Goal: Task Accomplishment & Management: Manage account settings

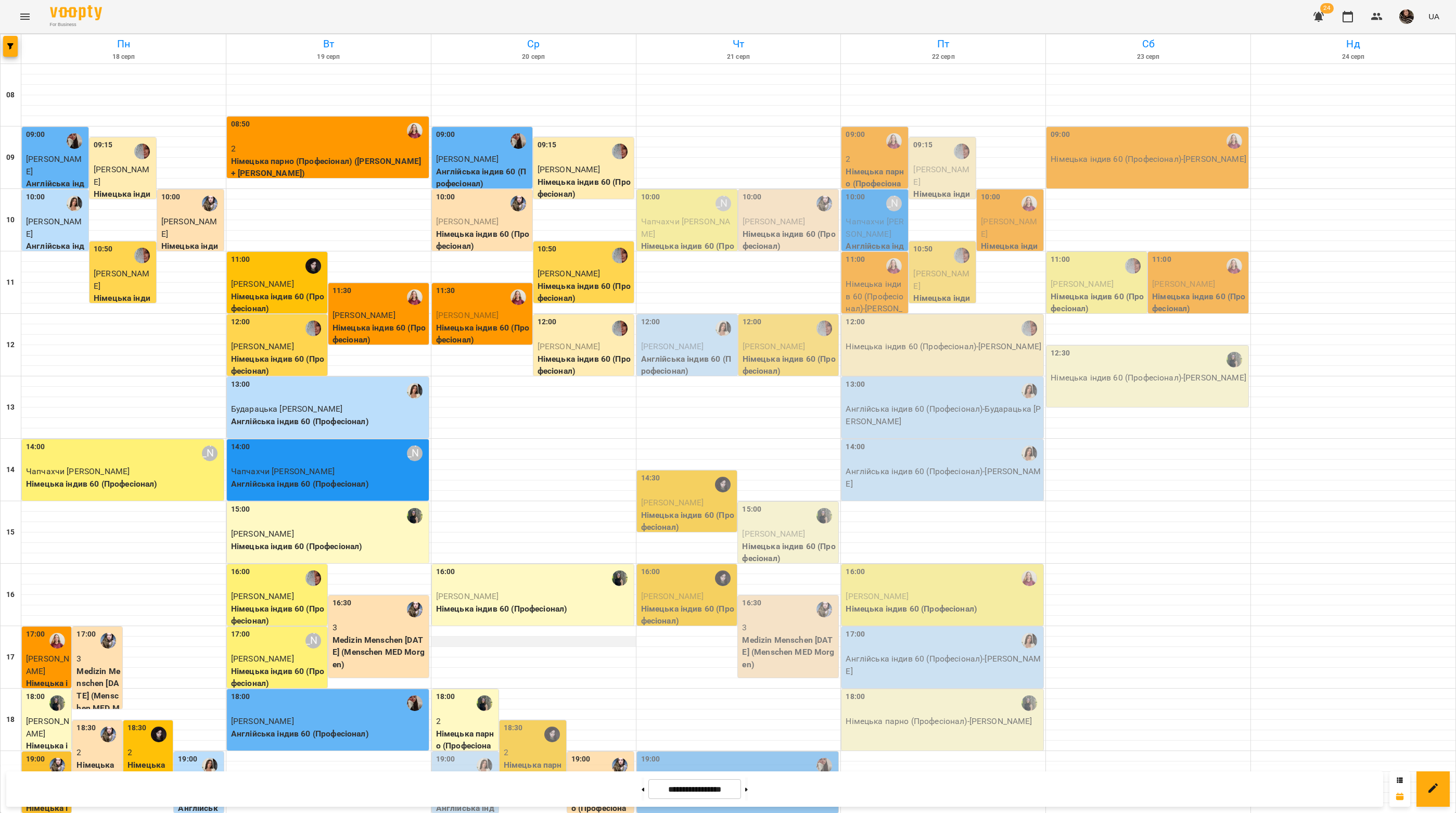
scroll to position [172, 0]
click at [470, 801] on p "Англійська індив 60 (Професіонал)" at bounding box center [466, 820] width 60 height 37
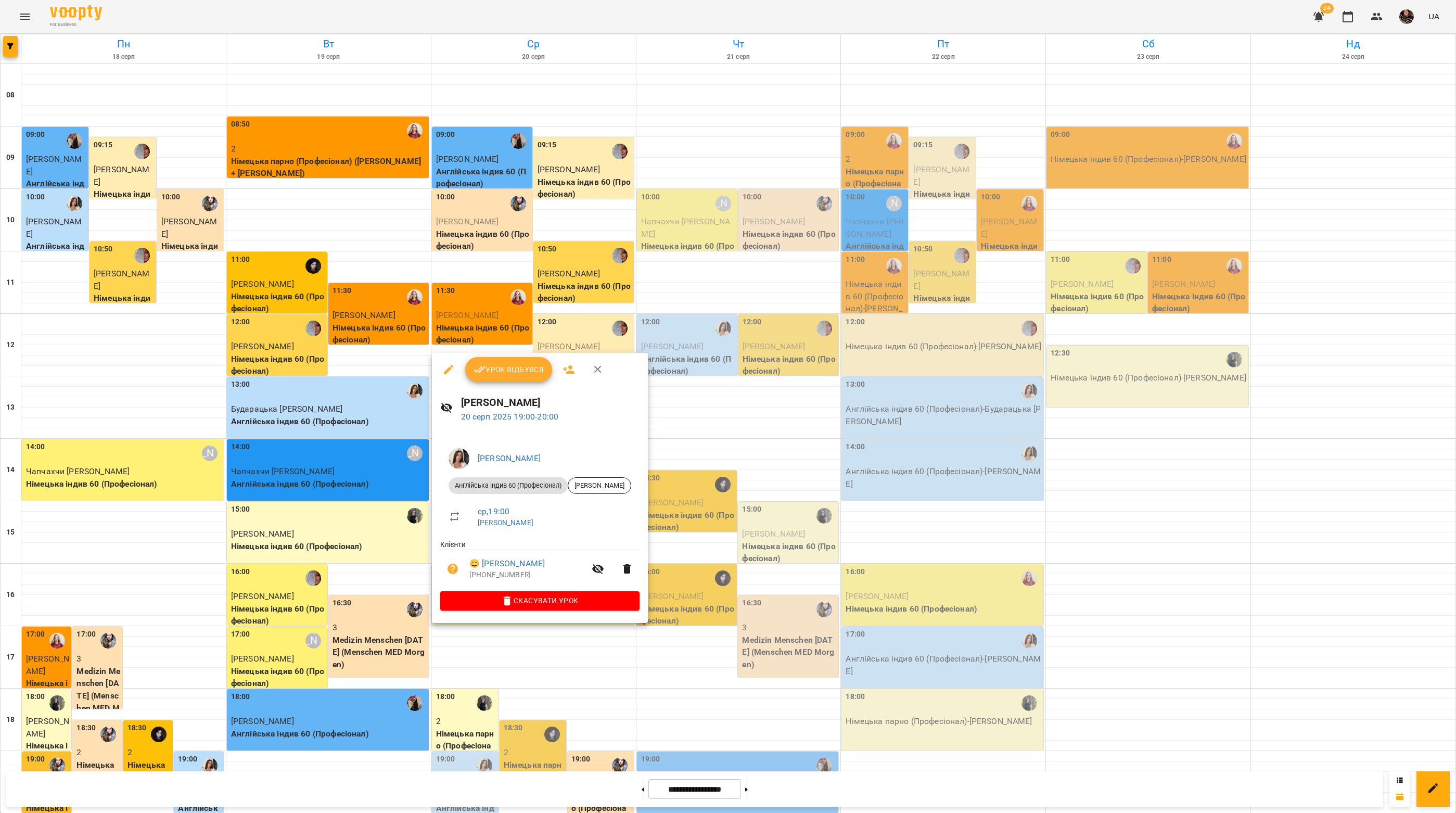
click at [519, 602] on span "Скасувати Урок" at bounding box center [540, 600] width 183 height 12
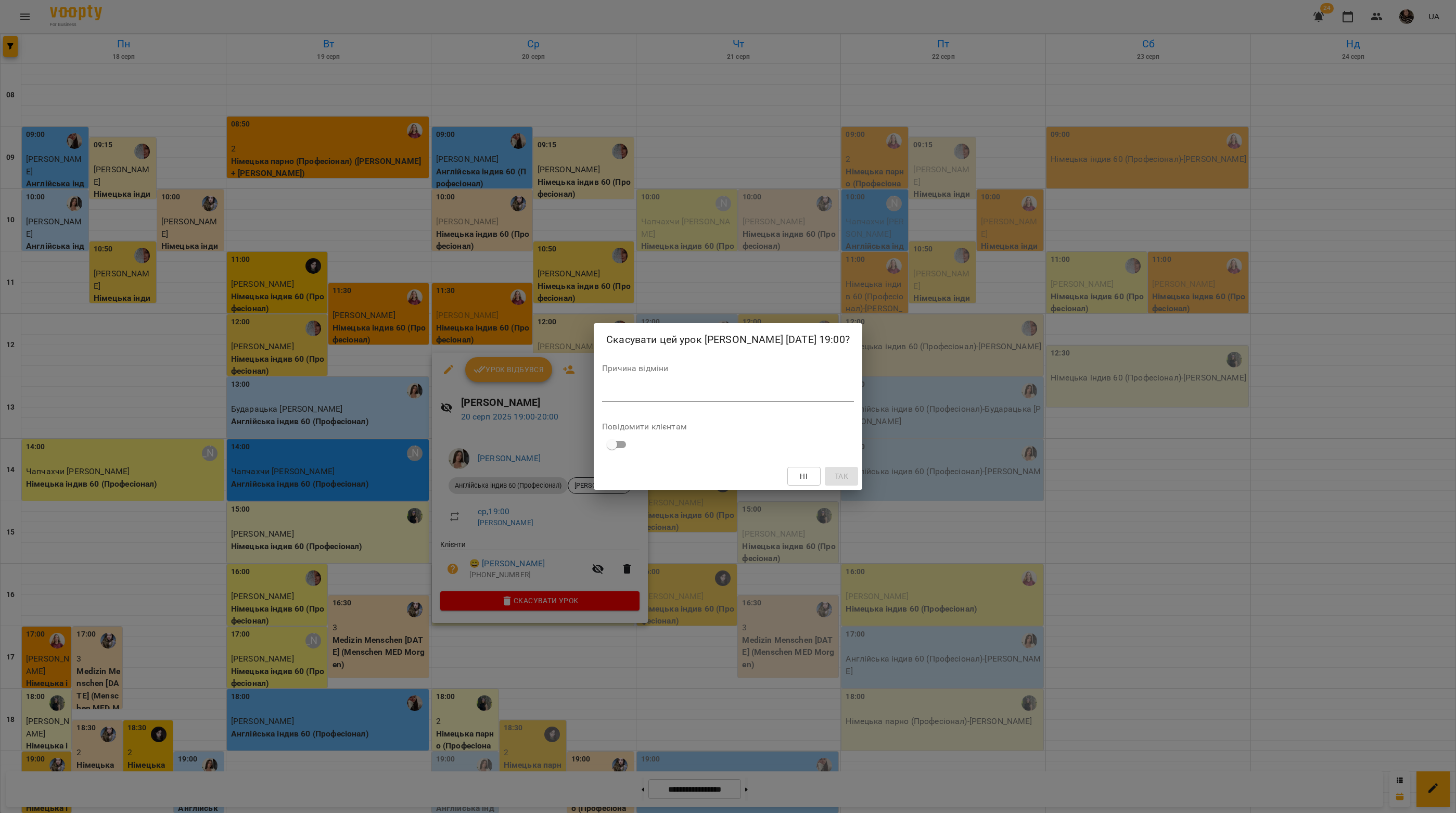
click at [626, 397] on textarea at bounding box center [728, 393] width 252 height 10
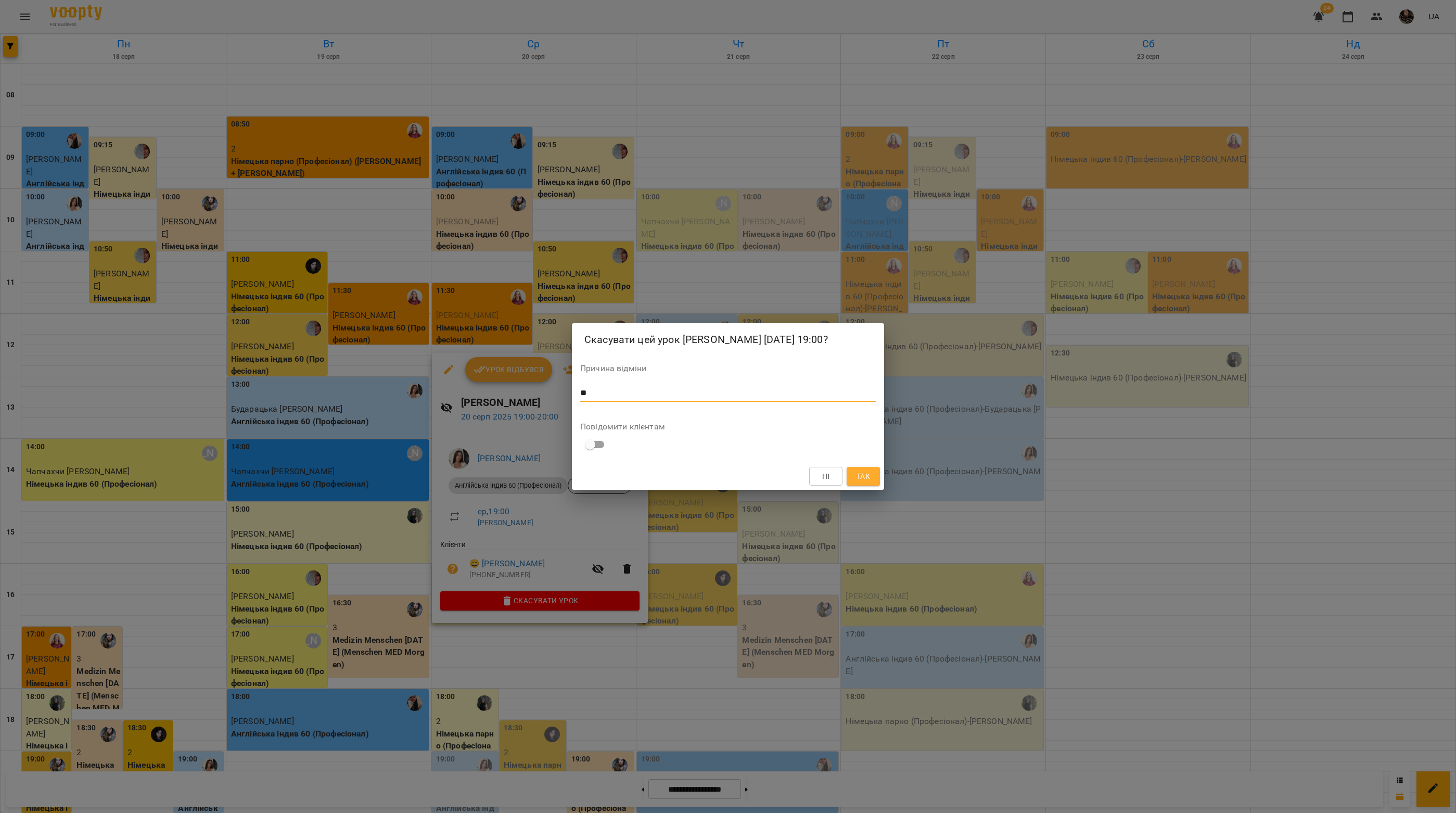
type textarea "*"
type textarea "**********"
click at [866, 483] on span "Так" at bounding box center [864, 476] width 13 height 12
